Goal: Complete application form

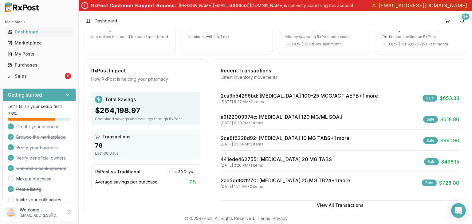
scroll to position [92, 0]
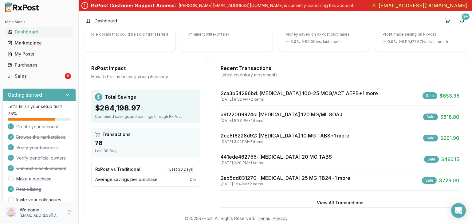
click at [30, 209] on p "Welcome" at bounding box center [41, 210] width 43 height 6
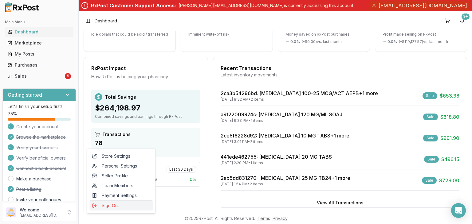
click at [119, 209] on span "Sign Out" at bounding box center [121, 206] width 58 height 6
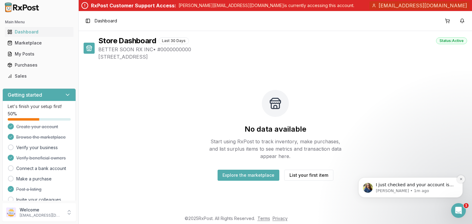
click at [464, 178] on button "Dismiss notification" at bounding box center [461, 179] width 8 height 8
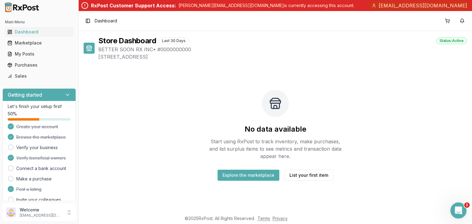
click at [459, 208] on icon "Open Intercom Messenger" at bounding box center [457, 210] width 10 height 10
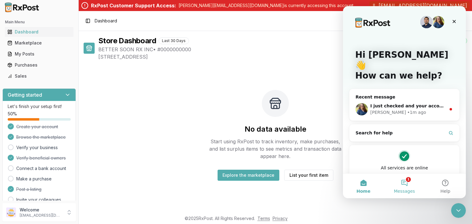
click at [407, 183] on button "1 Messages" at bounding box center [404, 186] width 41 height 25
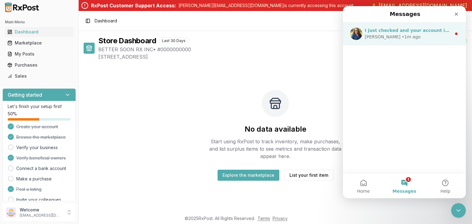
click at [431, 32] on span "I just checked and your account is not on hold" at bounding box center [421, 30] width 112 height 5
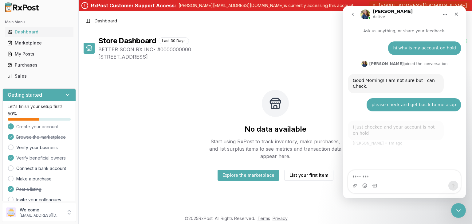
scroll to position [1, 0]
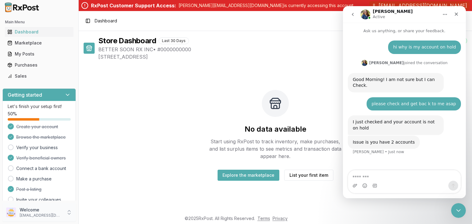
click at [27, 214] on p "bettersoonrxcorp@gmail.com" at bounding box center [41, 215] width 43 height 5
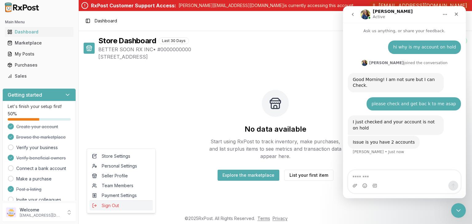
click at [117, 209] on span "Sign Out" at bounding box center [121, 206] width 58 height 6
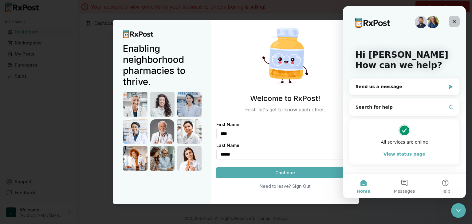
click at [455, 22] on icon "Close" at bounding box center [453, 21] width 3 height 3
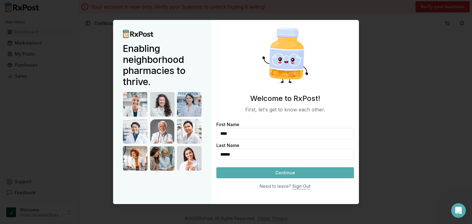
click at [301, 178] on button "Continue" at bounding box center [285, 172] width 138 height 11
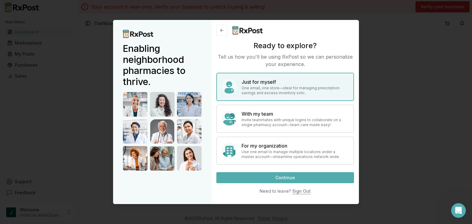
click at [316, 96] on p "One email, one store—ideal for managing prescription savings and excess invento…" at bounding box center [294, 91] width 107 height 10
click at [314, 96] on p "One email, one store—ideal for managing prescription savings and excess invento…" at bounding box center [294, 91] width 107 height 10
click at [326, 177] on button "Continue" at bounding box center [285, 177] width 138 height 11
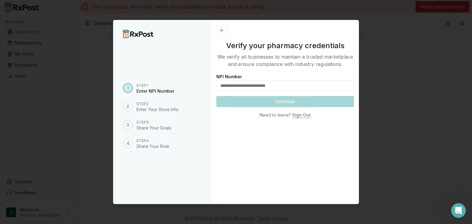
scroll to position [0, 0]
click at [222, 32] on button at bounding box center [221, 30] width 11 height 11
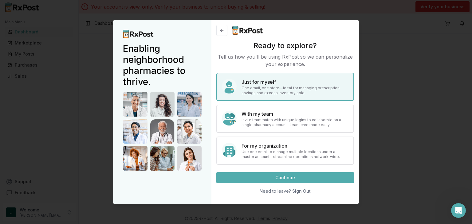
click at [93, 71] on div at bounding box center [236, 112] width 472 height 224
click at [284, 176] on button "Continue" at bounding box center [285, 177] width 138 height 11
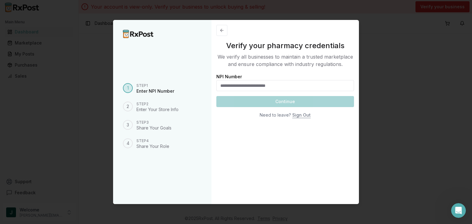
scroll to position [0, 0]
click at [238, 91] on input "NPI Number" at bounding box center [285, 85] width 138 height 11
paste input "**********"
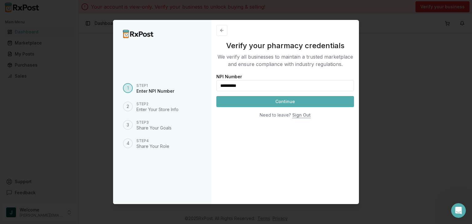
type input "**********"
drag, startPoint x: 220, startPoint y: 101, endPoint x: 258, endPoint y: 100, distance: 38.1
click at [258, 91] on div "**********" at bounding box center [285, 85] width 138 height 11
drag, startPoint x: 222, startPoint y: 101, endPoint x: 276, endPoint y: 95, distance: 55.1
click at [276, 91] on div "**********" at bounding box center [285, 82] width 138 height 18
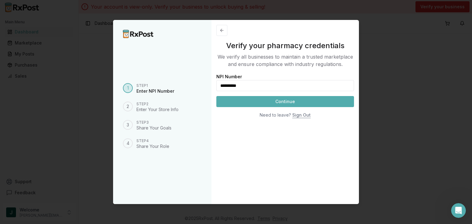
click at [282, 107] on button "Continue" at bounding box center [285, 101] width 138 height 11
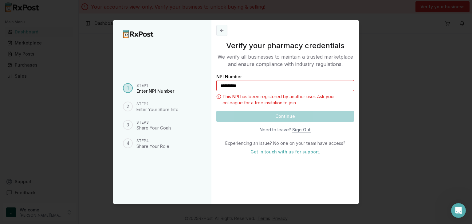
click at [225, 31] on button at bounding box center [221, 30] width 11 height 11
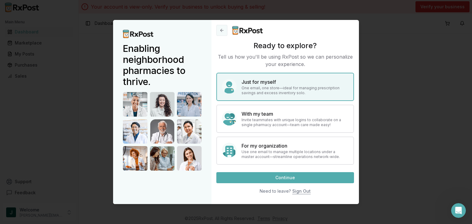
click at [225, 27] on button at bounding box center [221, 30] width 11 height 11
